Goal: Task Accomplishment & Management: Manage account settings

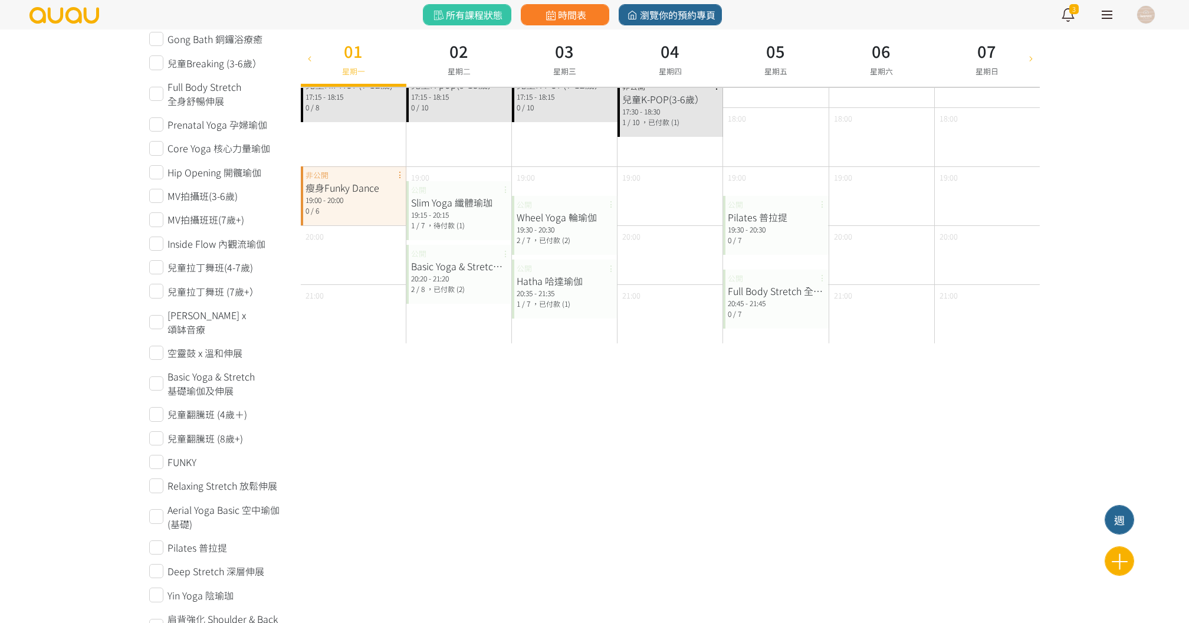
scroll to position [555, 0]
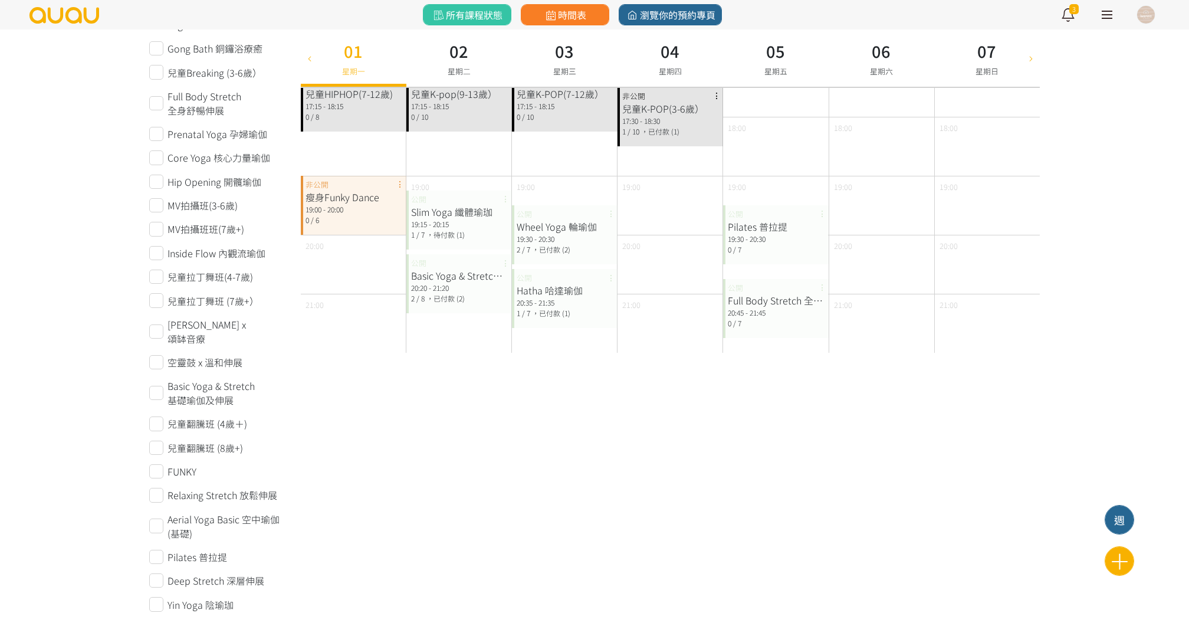
click at [468, 211] on div "Slim Yoga 纖體瑜珈" at bounding box center [459, 212] width 96 height 14
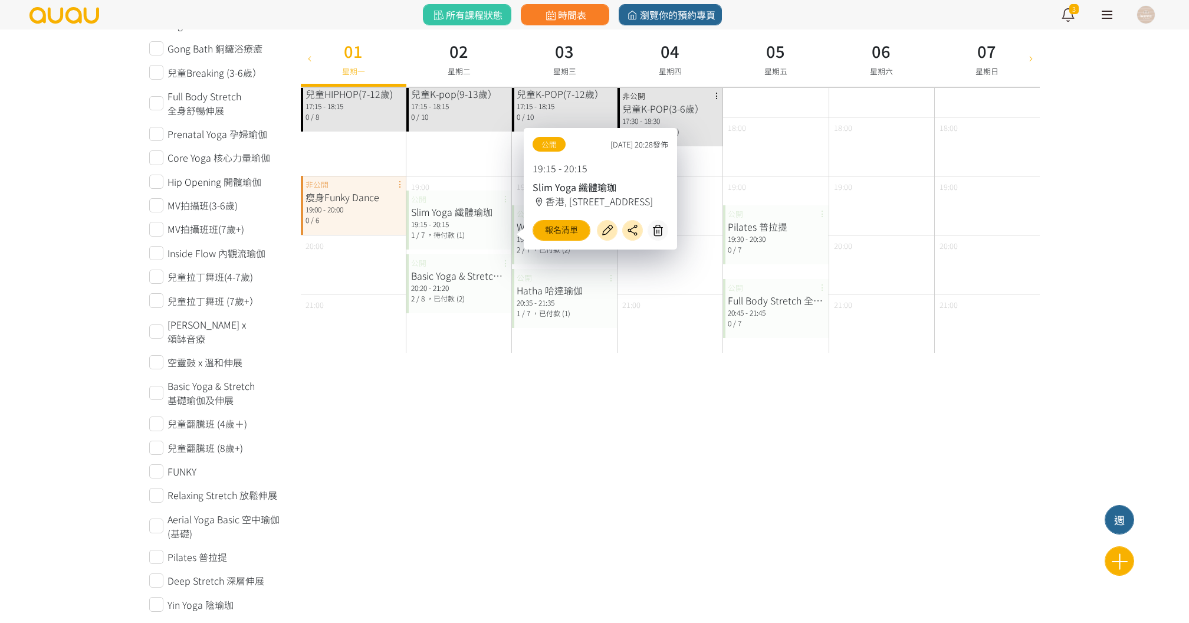
click at [675, 442] on div "新增課程 週 2025年 九月 2025-09-01 請選擇時間表日期 September 2025 Sun Mon Tue Wed Thu Fri Sat …" at bounding box center [670, 501] width 757 height 1996
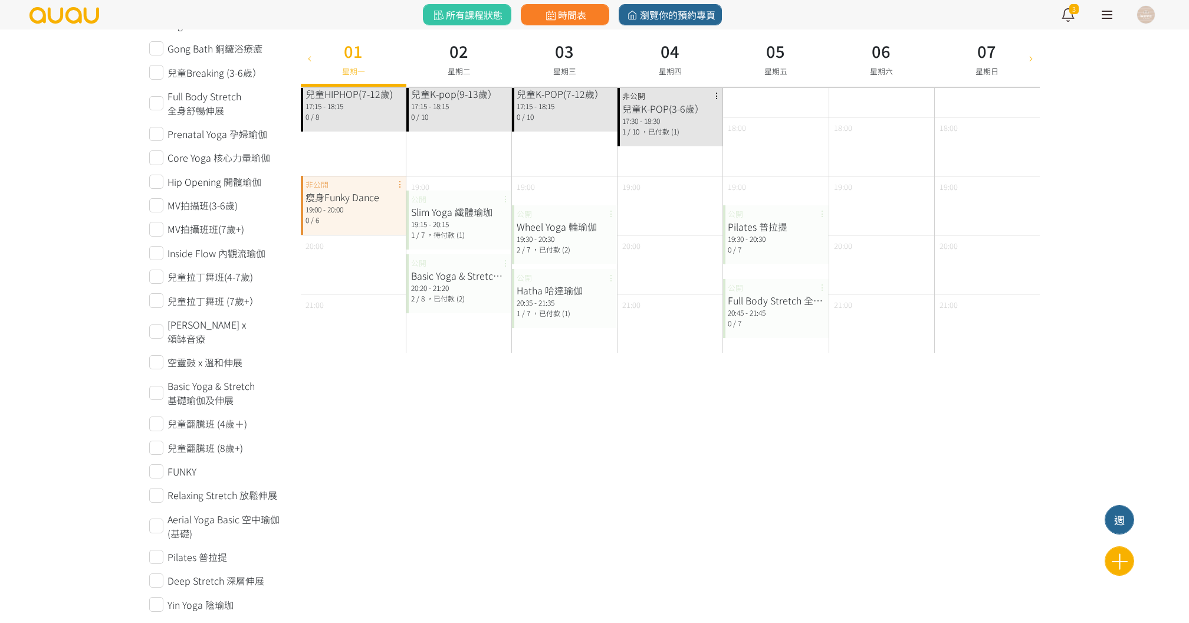
click at [550, 25] on div "時間表" at bounding box center [565, 14] width 98 height 29
click at [550, 15] on icon at bounding box center [550, 15] width 15 height 11
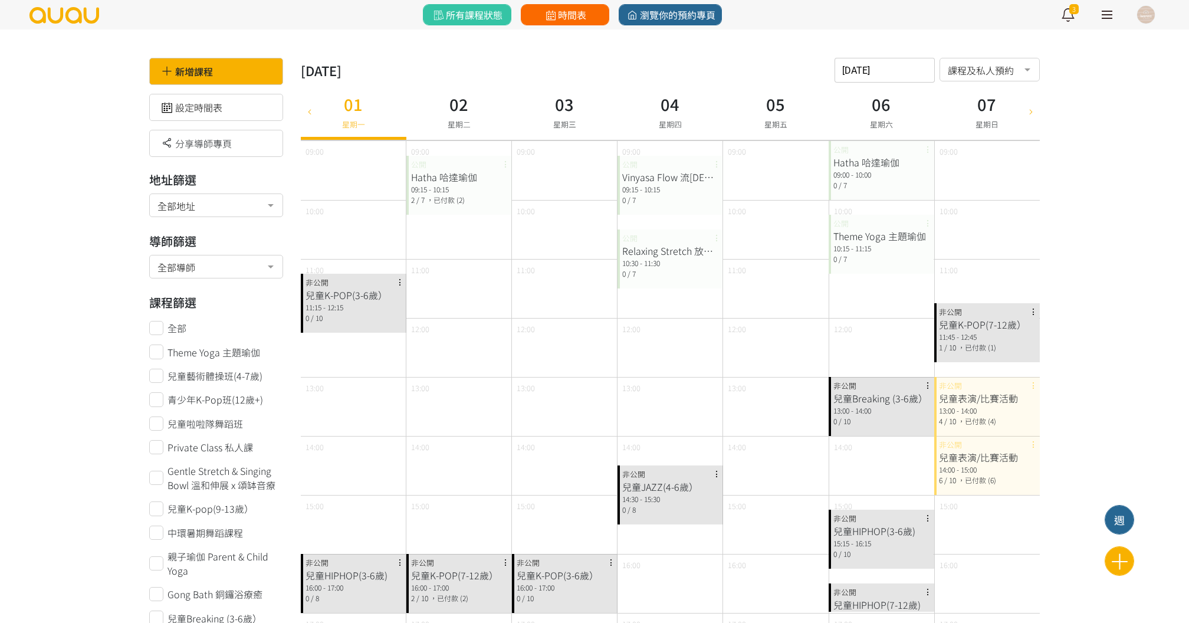
click at [579, 22] on link "時間表" at bounding box center [565, 14] width 88 height 21
click at [79, 15] on img at bounding box center [64, 15] width 72 height 17
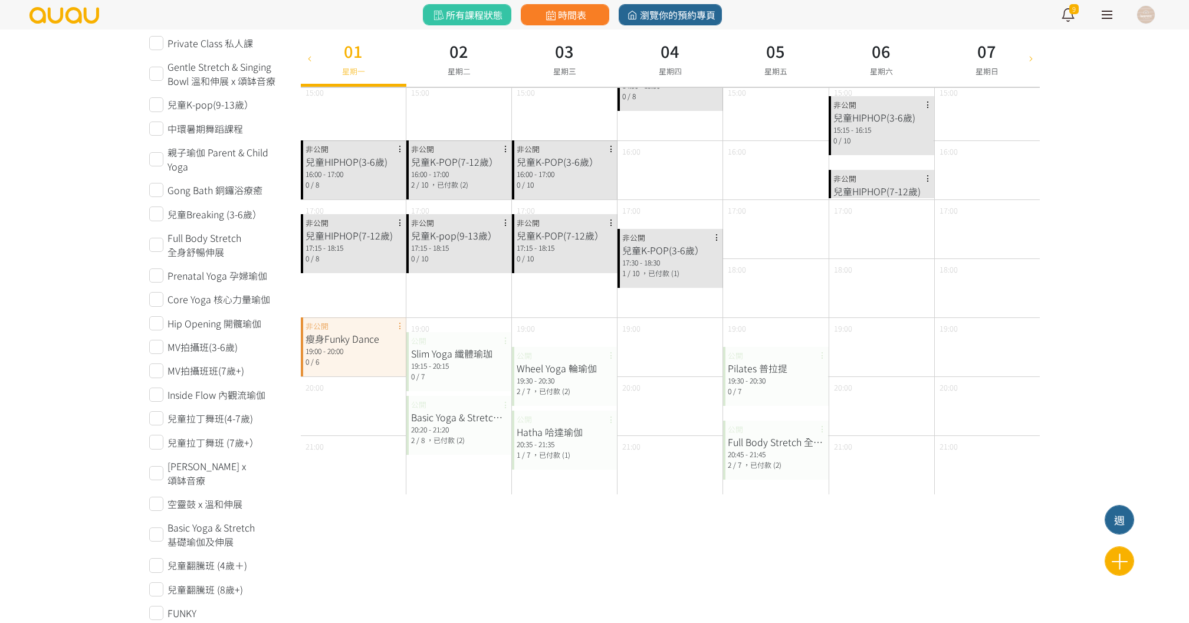
scroll to position [402, 0]
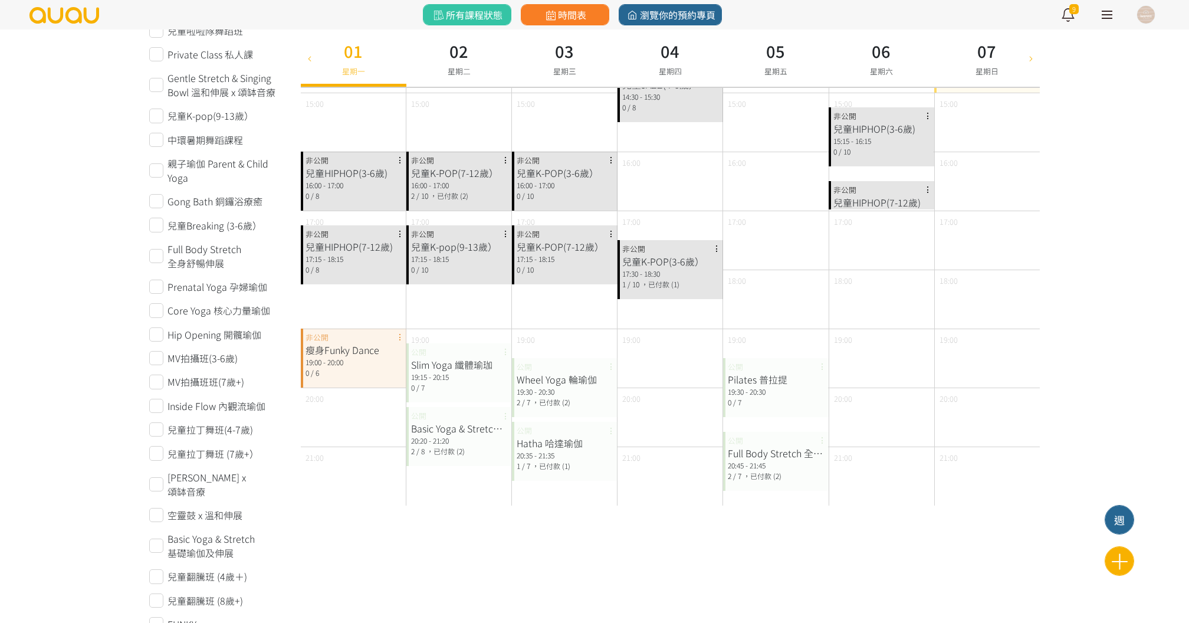
click at [446, 364] on div "Slim Yoga 纖體瑜珈" at bounding box center [459, 364] width 96 height 14
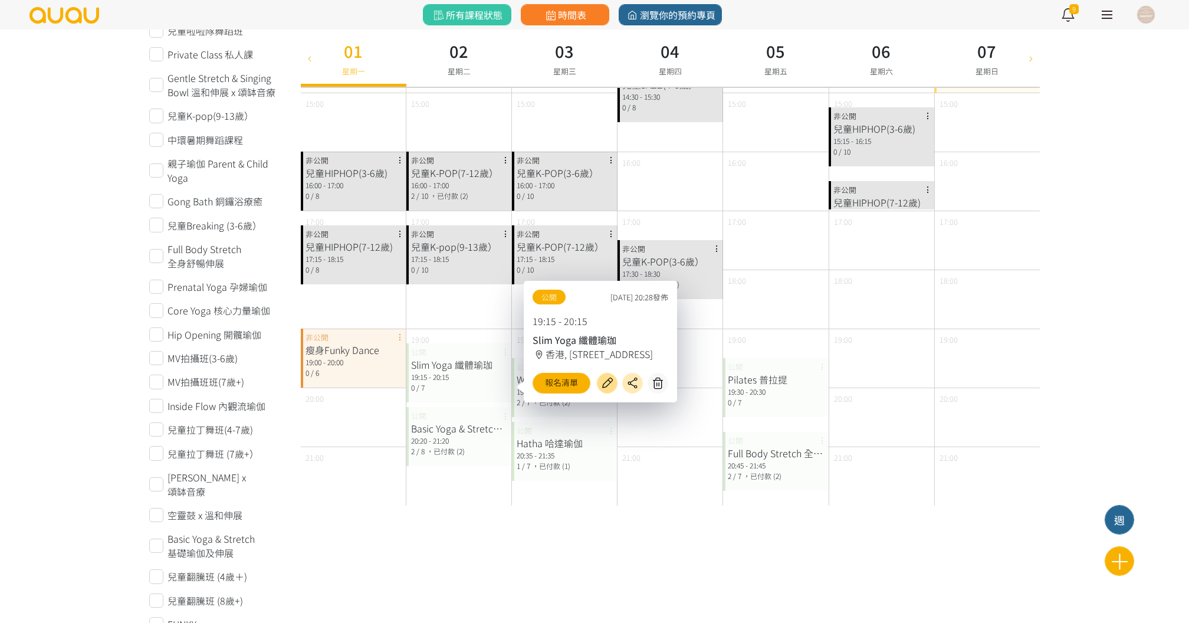
click at [603, 378] on icon at bounding box center [606, 383] width 19 height 14
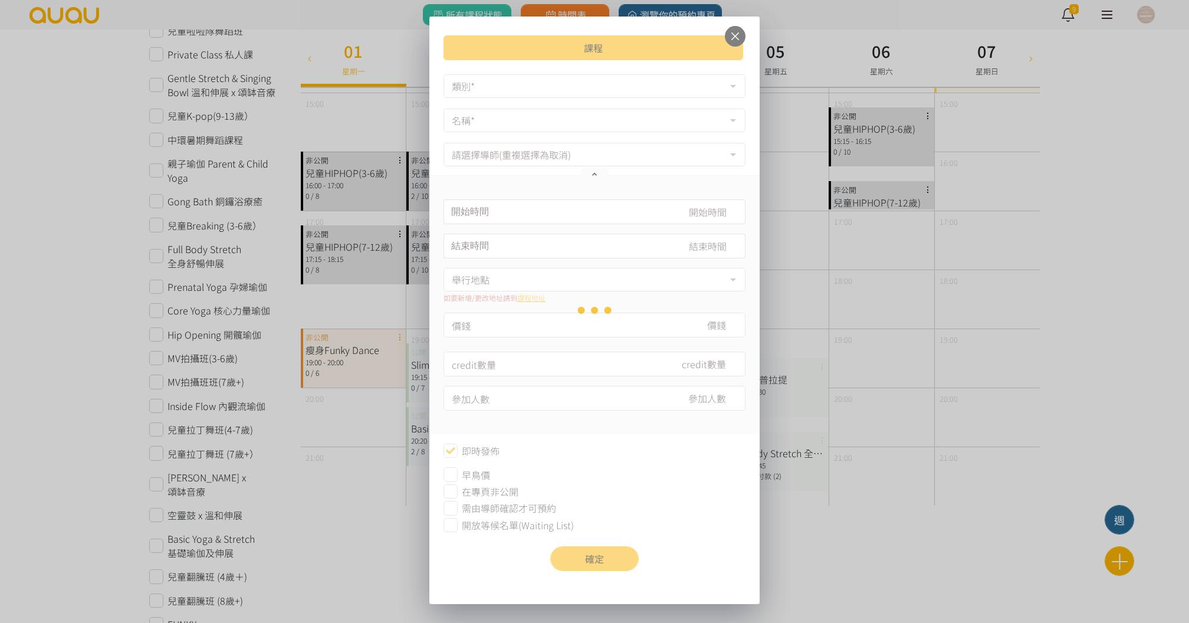
type input "[DATE] 19:15"
type input "[DATE] 20:15"
type input "180"
type input "7"
click at [494, 485] on div "Loading" at bounding box center [594, 310] width 330 height 587
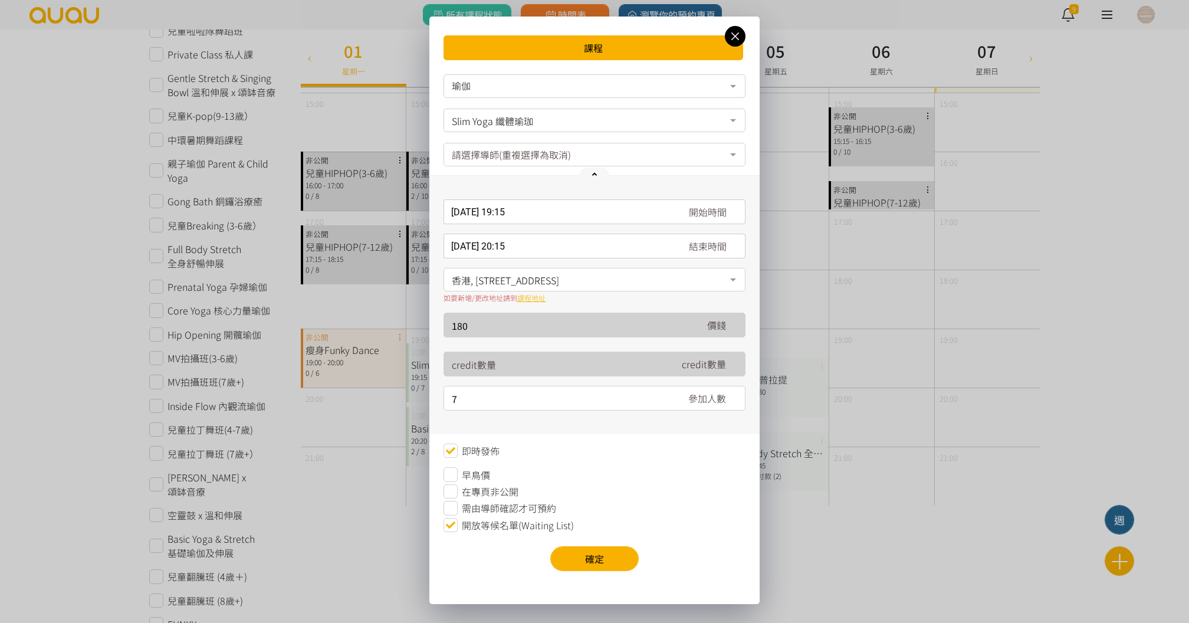
click at [493, 492] on span "在專頁非公開" at bounding box center [490, 491] width 57 height 14
click at [583, 551] on button "確定" at bounding box center [594, 558] width 88 height 25
